Goal: Find specific page/section: Find specific page/section

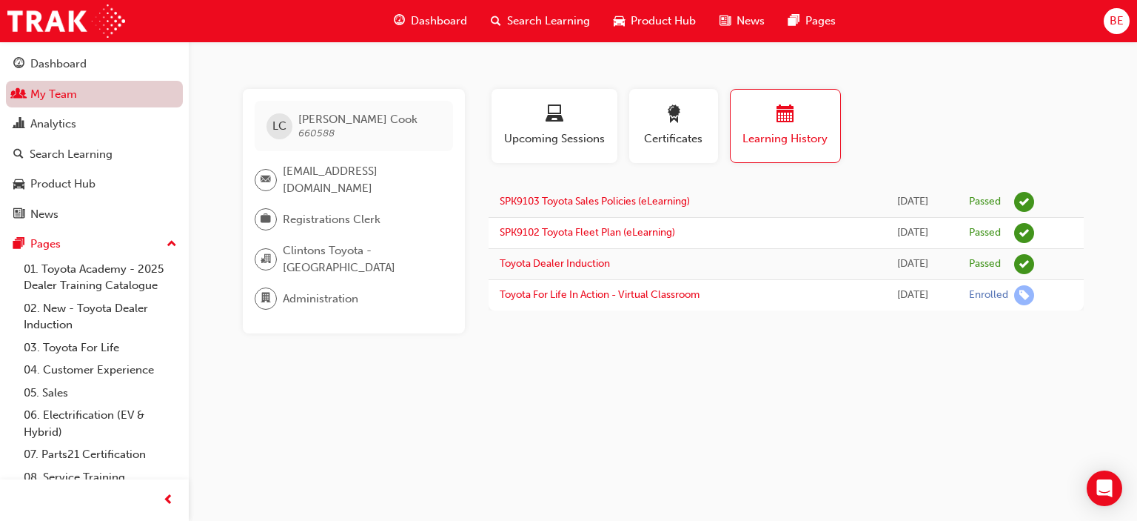
click at [64, 93] on link "My Team" at bounding box center [94, 94] width 177 height 27
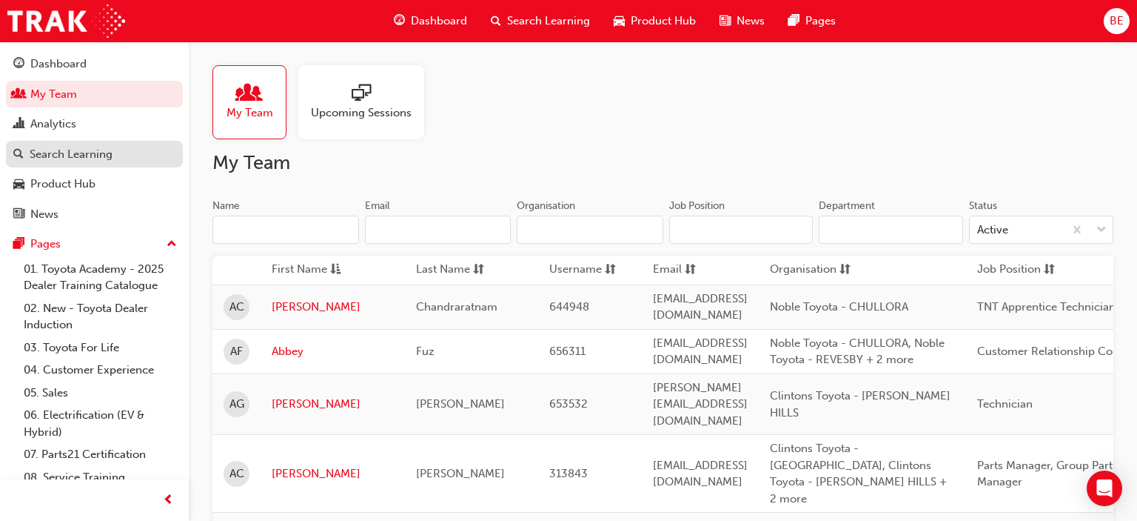
click at [71, 162] on div "Search Learning" at bounding box center [94, 154] width 162 height 19
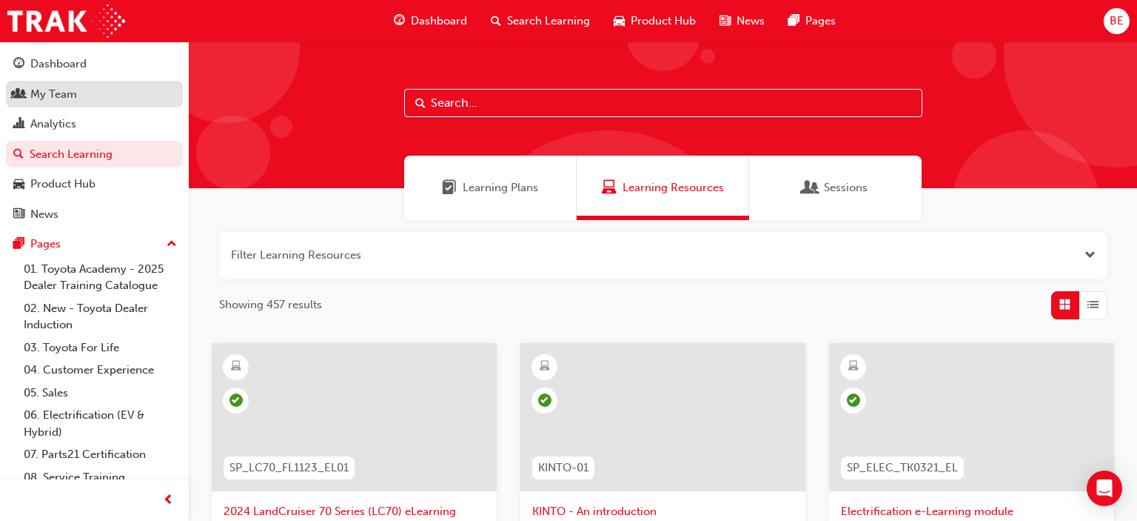
click at [53, 93] on div "My Team" at bounding box center [53, 94] width 47 height 17
